Goal: Task Accomplishment & Management: Manage account settings

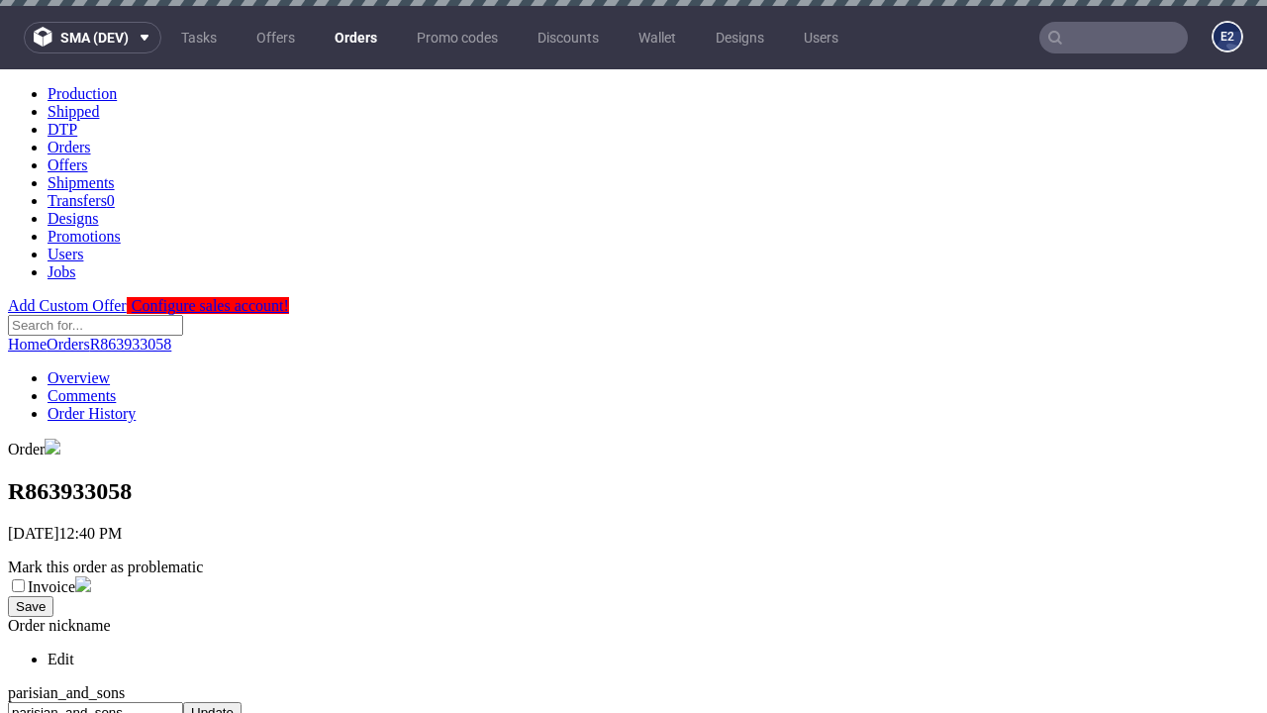
scroll to position [818, 0]
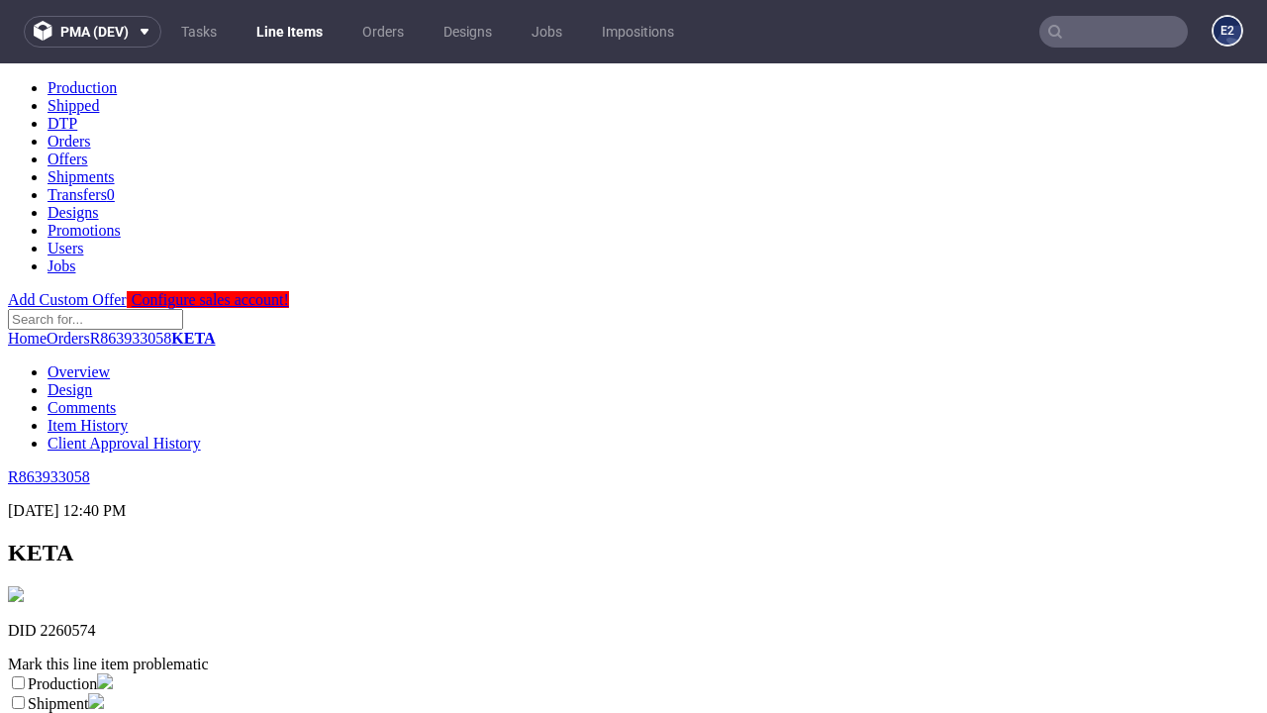
scroll to position [348, 0]
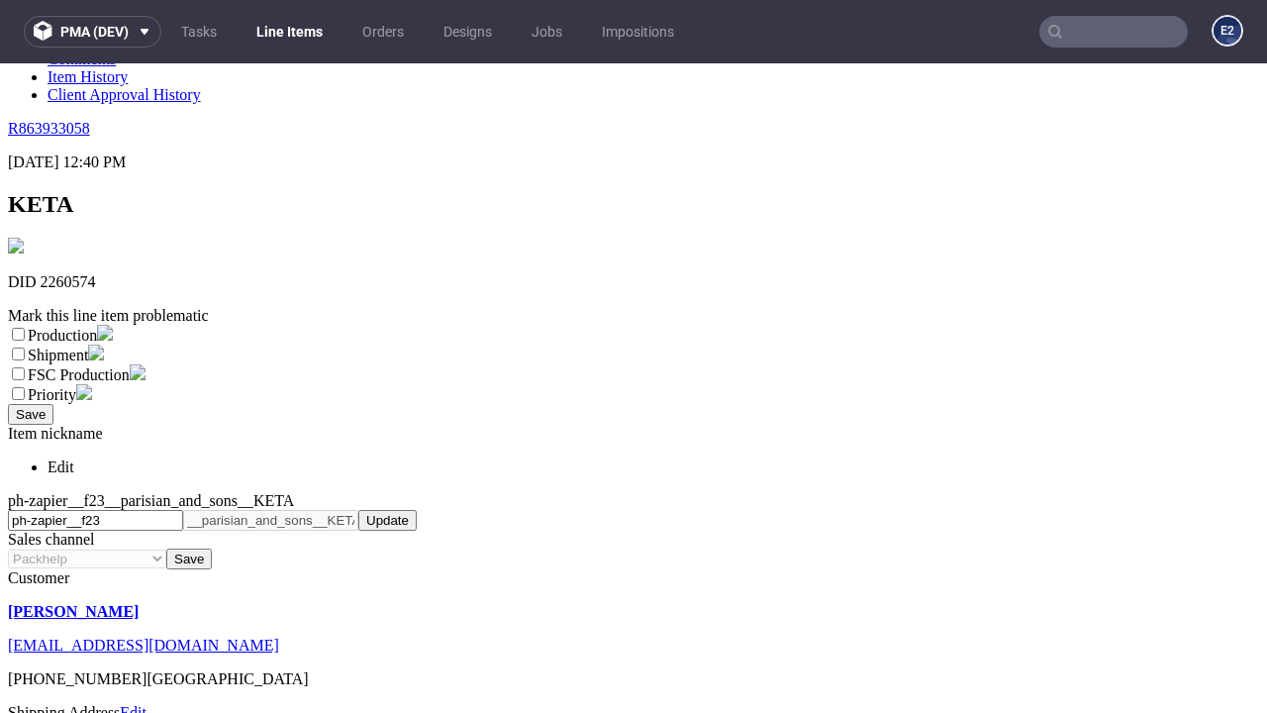
select select "dtp_ca_needed"
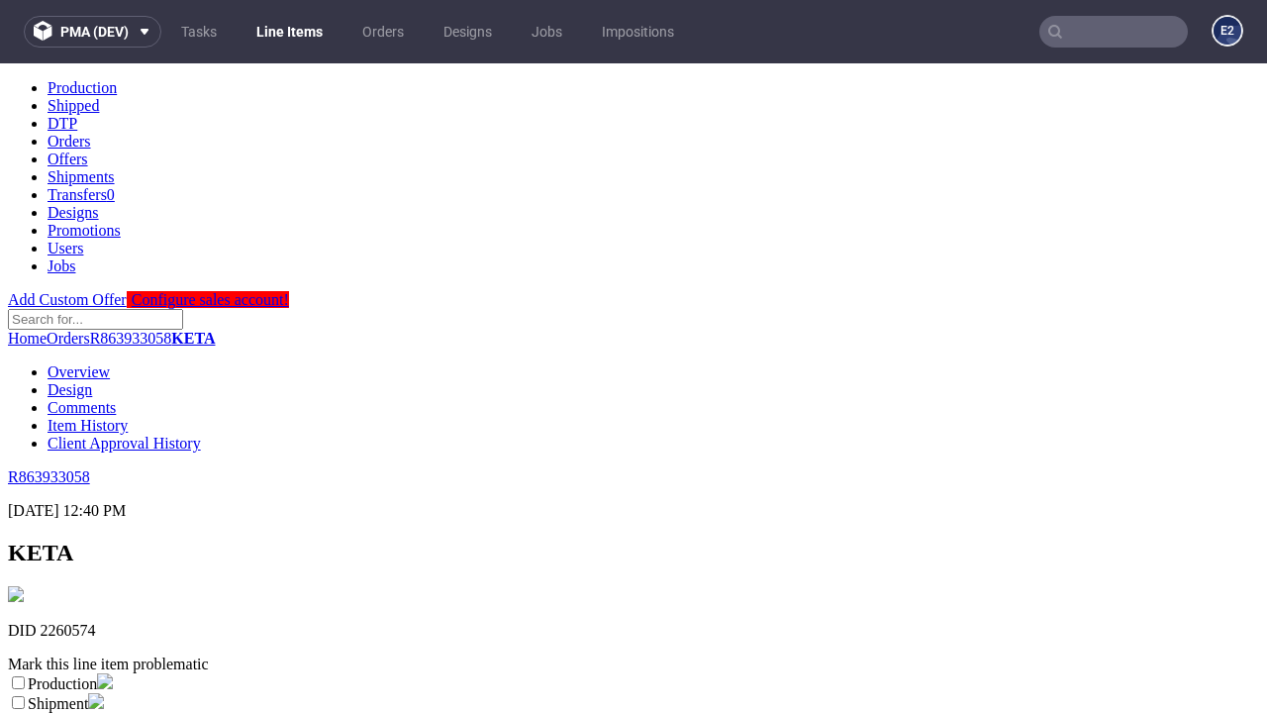
scroll to position [0, 0]
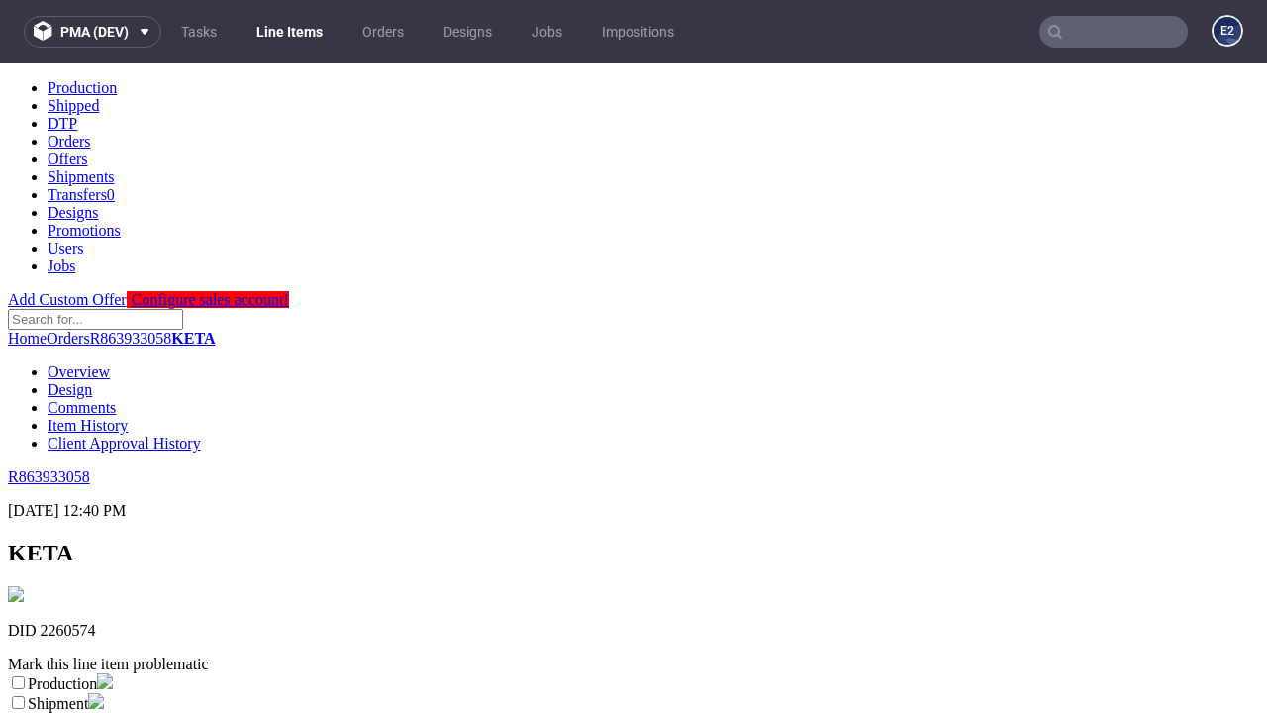
checkbox input "true"
